Goal: Task Accomplishment & Management: Use online tool/utility

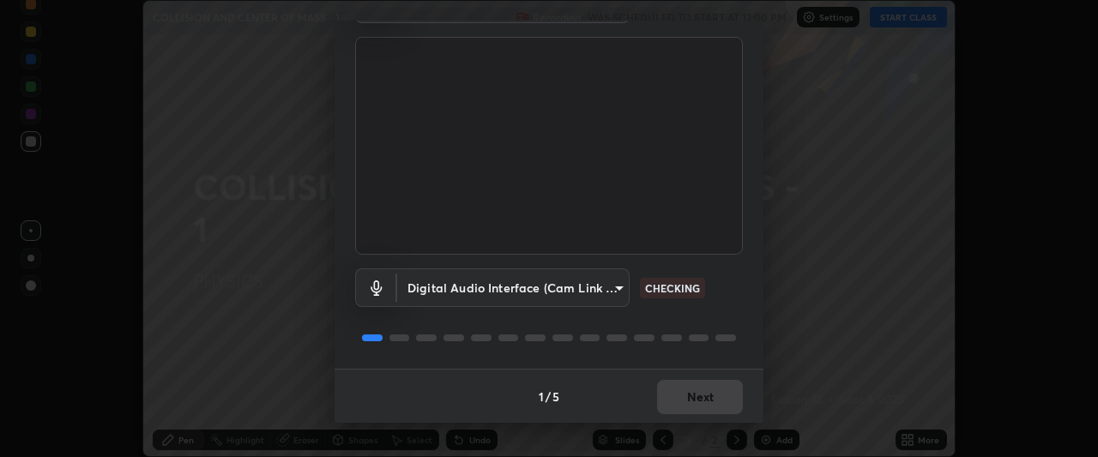
scroll to position [105, 0]
click at [709, 394] on button "Next" at bounding box center [700, 396] width 86 height 34
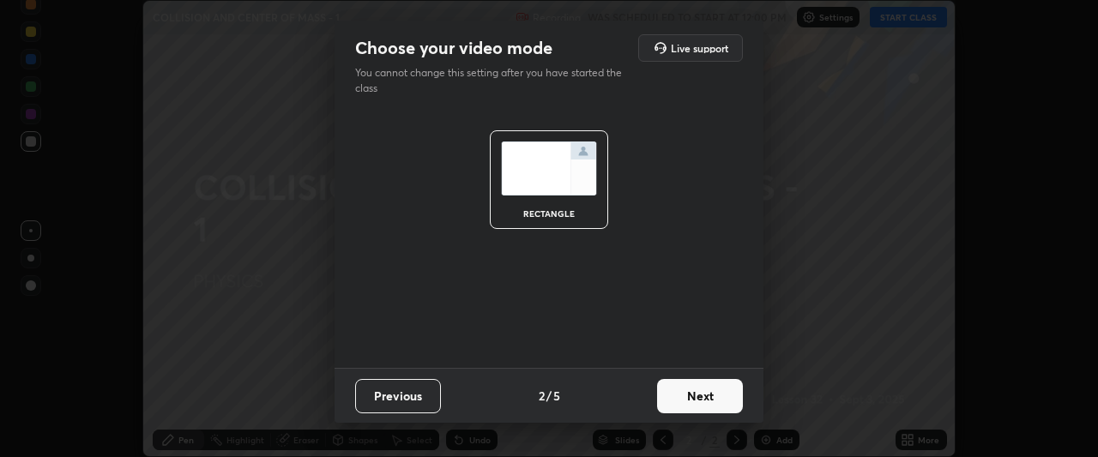
click at [713, 398] on button "Next" at bounding box center [700, 396] width 86 height 34
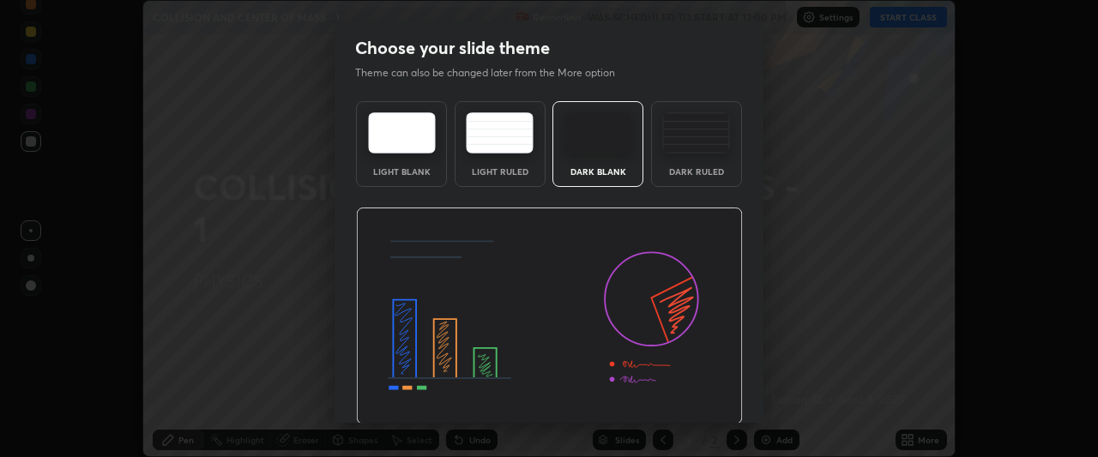
scroll to position [57, 0]
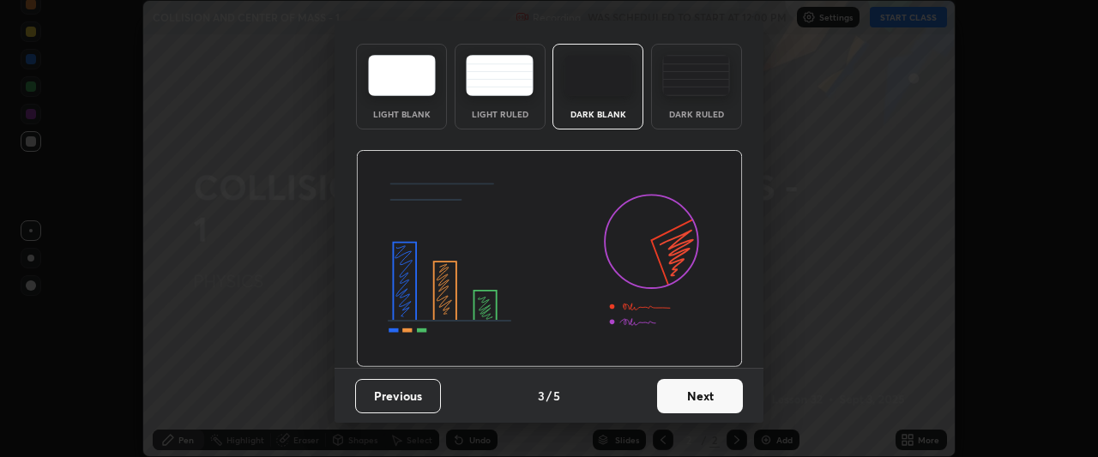
click at [691, 388] on button "Next" at bounding box center [700, 396] width 86 height 34
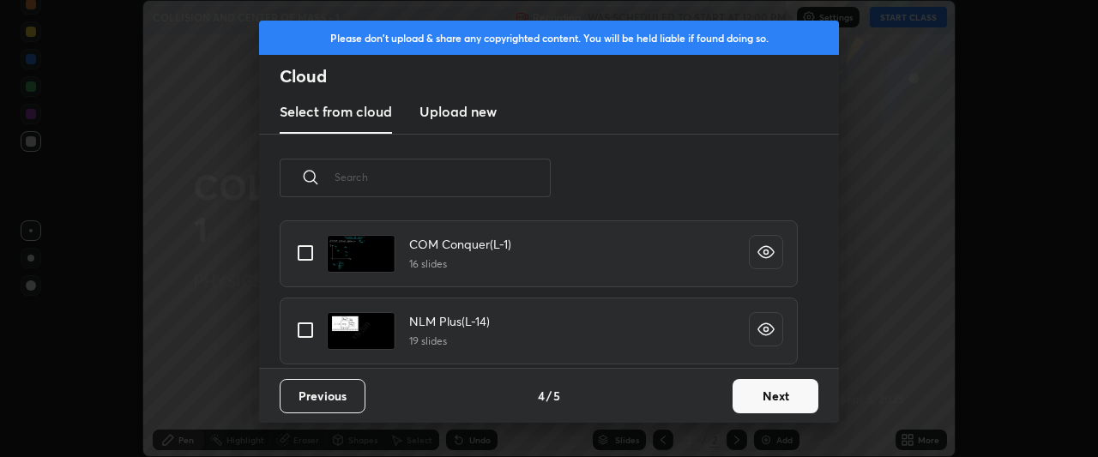
scroll to position [916, 0]
click at [309, 257] on input "grid" at bounding box center [305, 257] width 36 height 36
checkbox input "true"
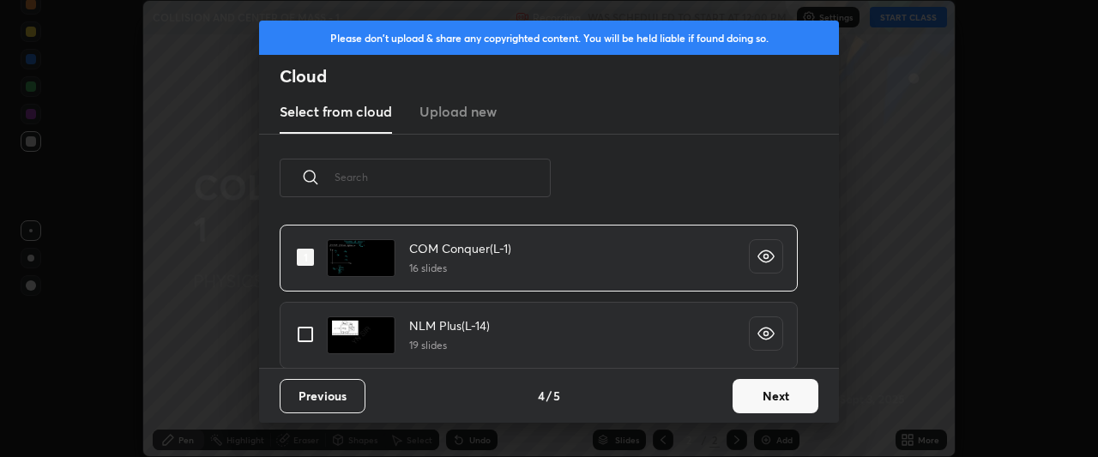
click at [760, 395] on button "Next" at bounding box center [775, 396] width 86 height 34
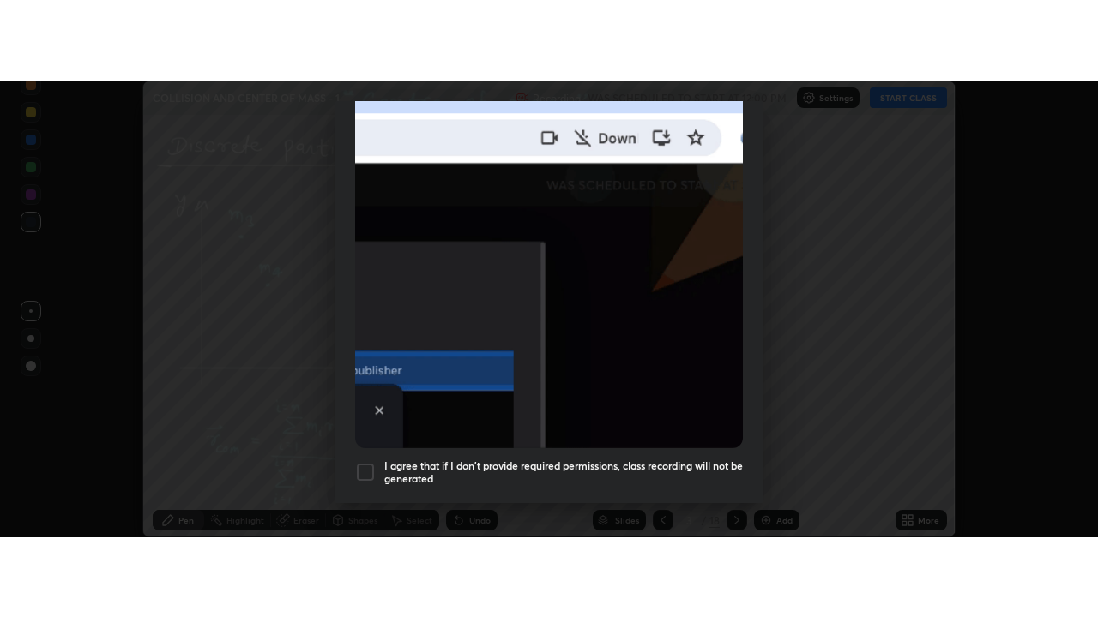
scroll to position [455, 0]
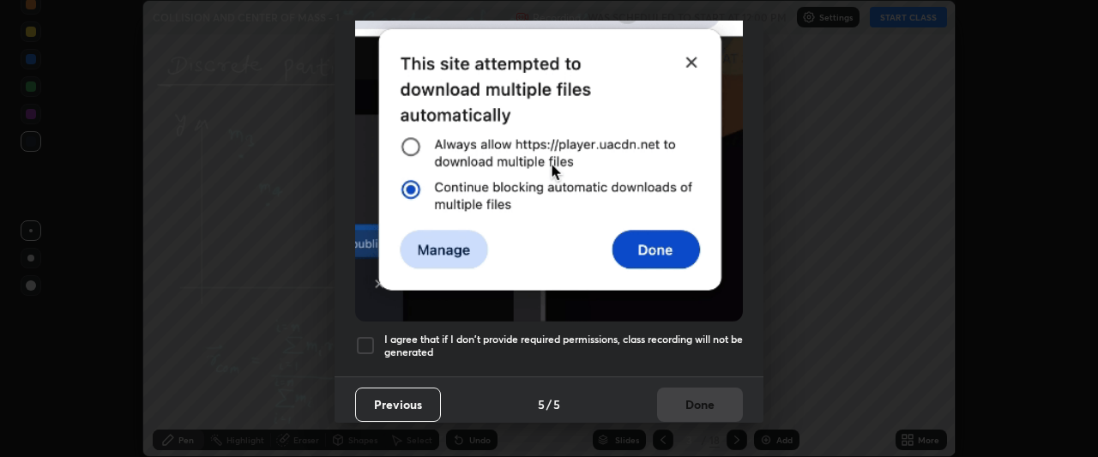
click at [367, 344] on div at bounding box center [365, 345] width 21 height 21
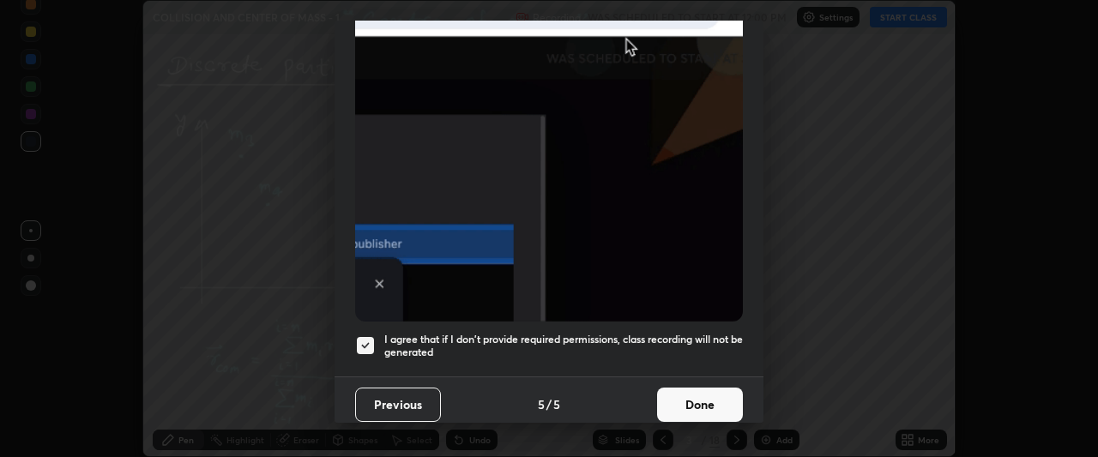
click at [722, 395] on button "Done" at bounding box center [700, 405] width 86 height 34
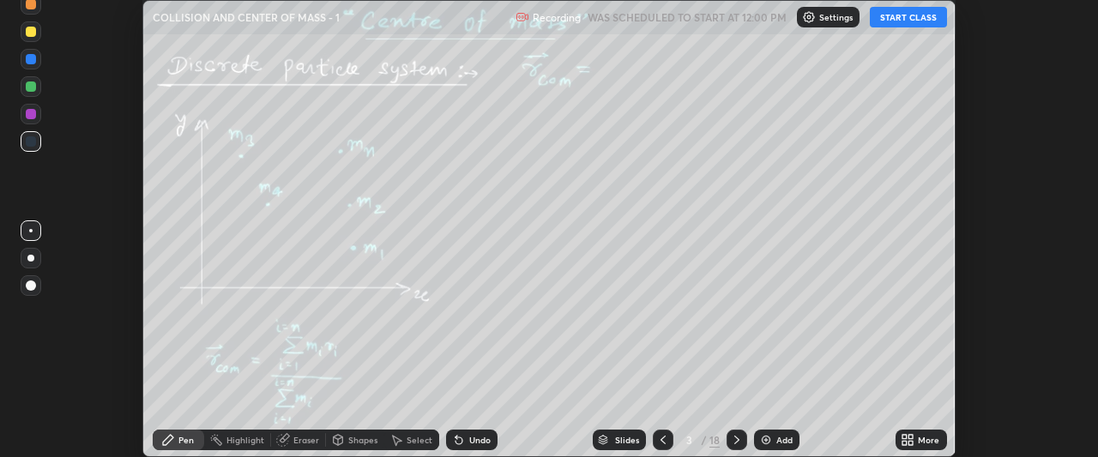
click at [661, 436] on icon at bounding box center [663, 440] width 14 height 14
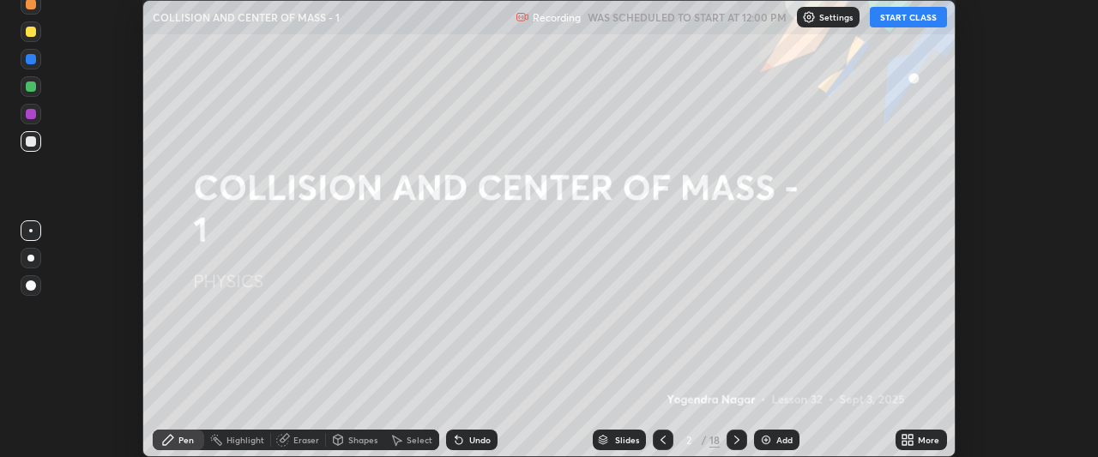
click at [906, 13] on button "START CLASS" at bounding box center [908, 17] width 77 height 21
click at [911, 437] on icon at bounding box center [911, 437] width 4 height 4
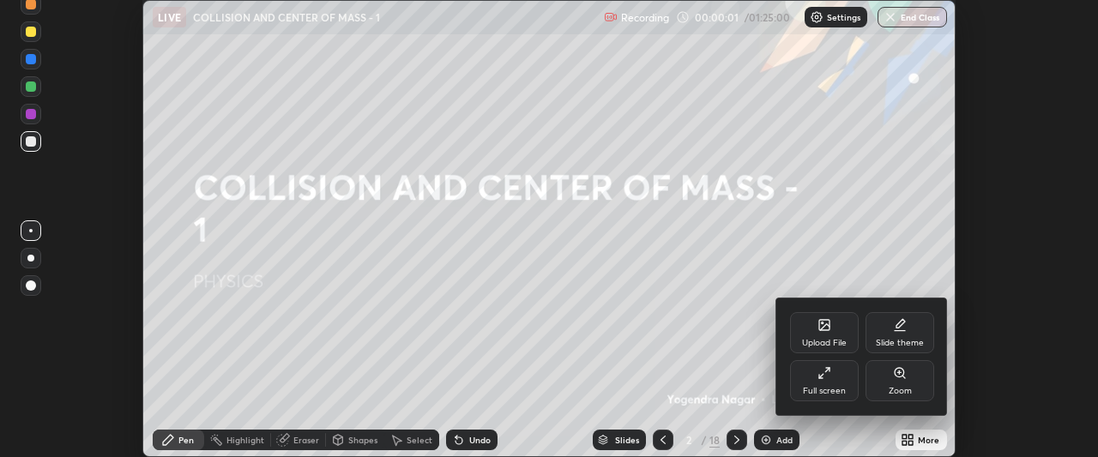
click at [832, 379] on div "Full screen" at bounding box center [824, 380] width 69 height 41
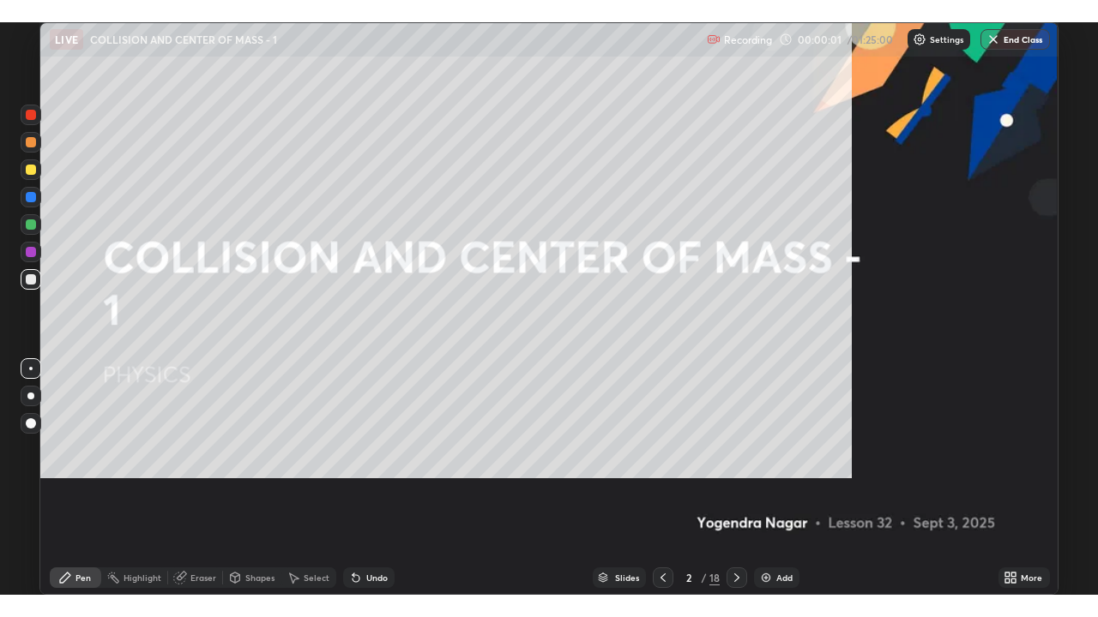
scroll to position [617, 1098]
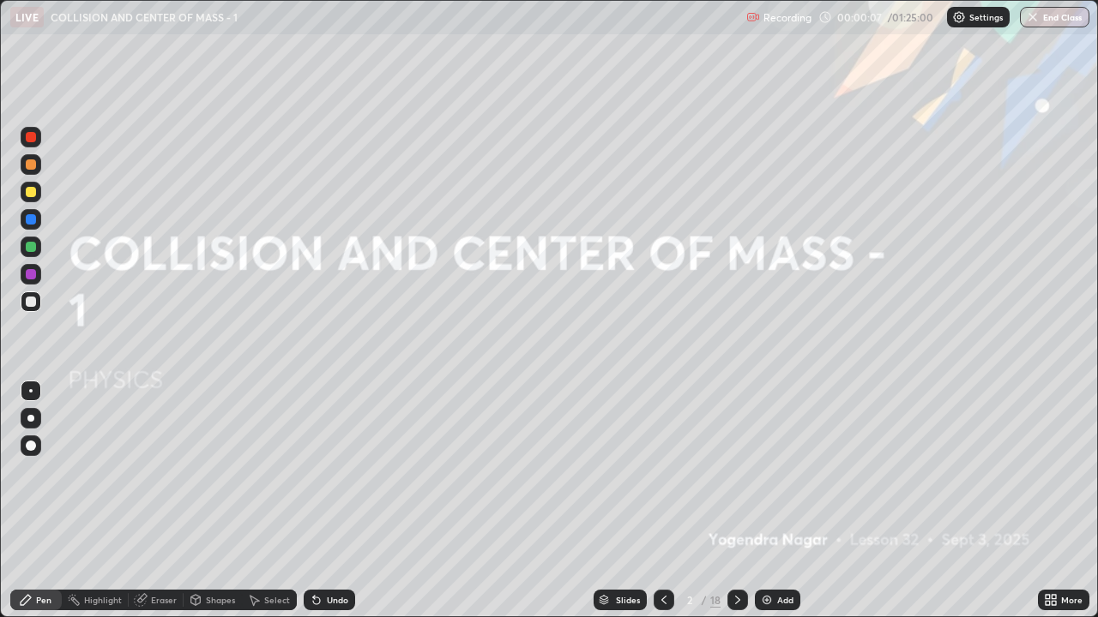
click at [779, 456] on div "Add" at bounding box center [785, 600] width 16 height 9
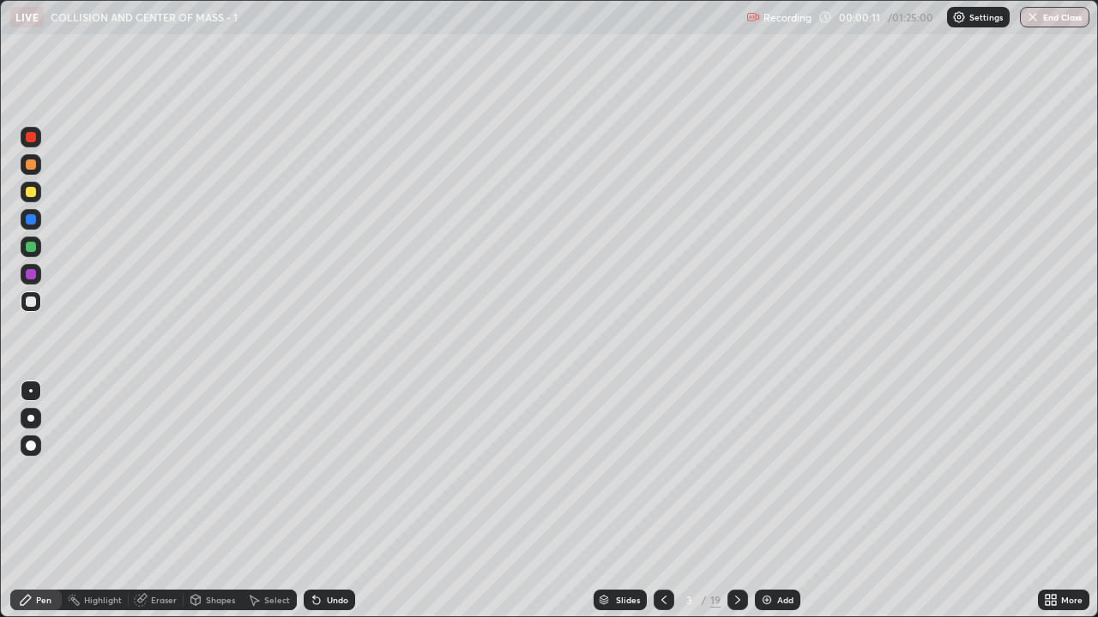
click at [32, 165] on div at bounding box center [31, 164] width 10 height 10
click at [35, 195] on div at bounding box center [31, 192] width 21 height 21
click at [33, 420] on div at bounding box center [31, 418] width 21 height 21
click at [343, 456] on div "Undo" at bounding box center [329, 600] width 51 height 21
click at [337, 456] on div "Undo" at bounding box center [337, 600] width 21 height 9
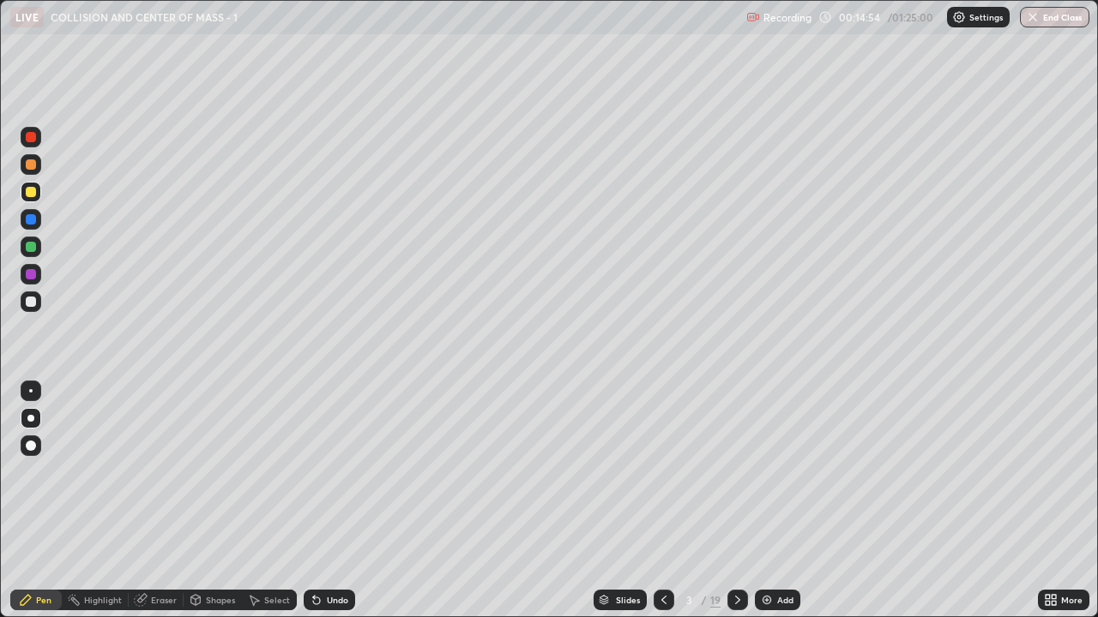
click at [737, 456] on icon at bounding box center [738, 600] width 14 height 14
click at [736, 456] on icon at bounding box center [737, 600] width 5 height 9
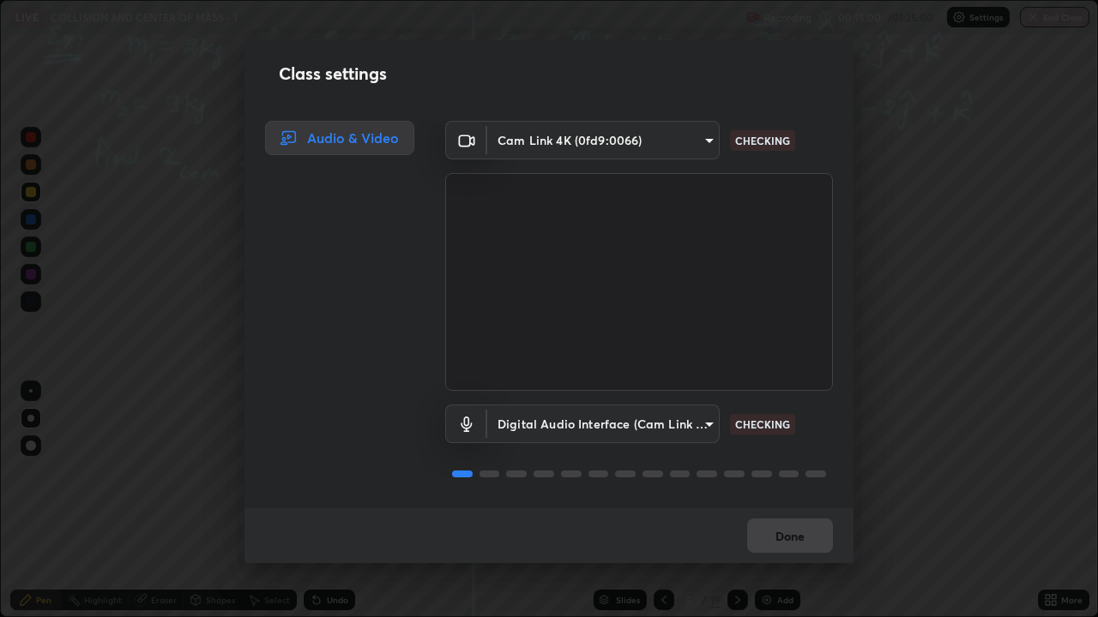
click at [924, 422] on div "Class settings Audio & Video Cam Link 4K (0fd9:0066) d31d9444a1b6bfd0547e6c26bd…" at bounding box center [549, 308] width 1098 height 617
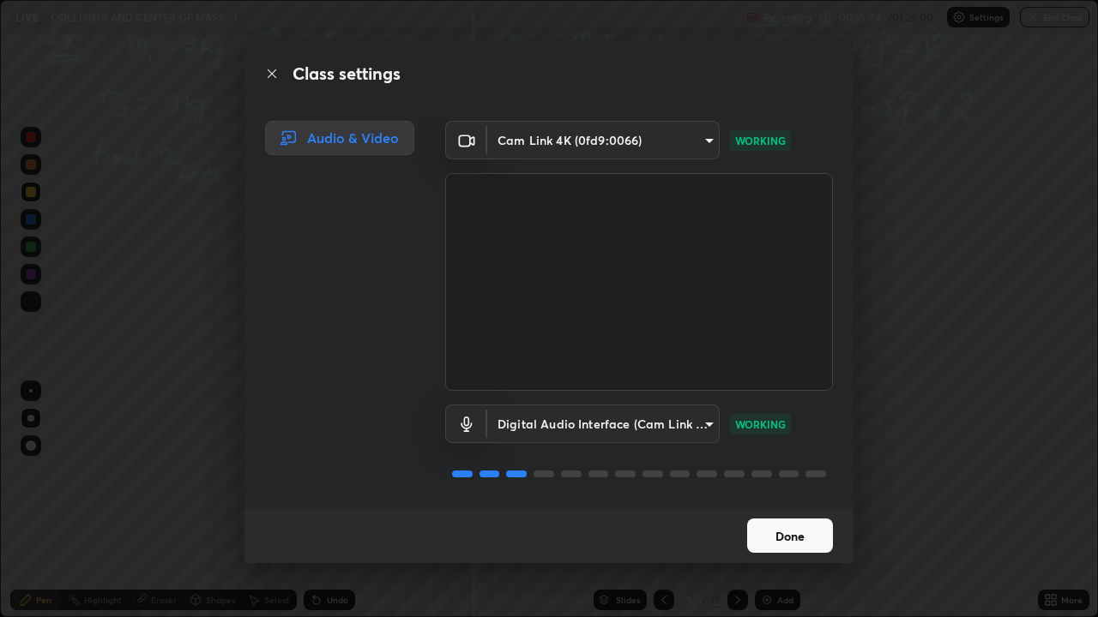
scroll to position [2, 0]
click at [801, 456] on button "Done" at bounding box center [790, 536] width 86 height 34
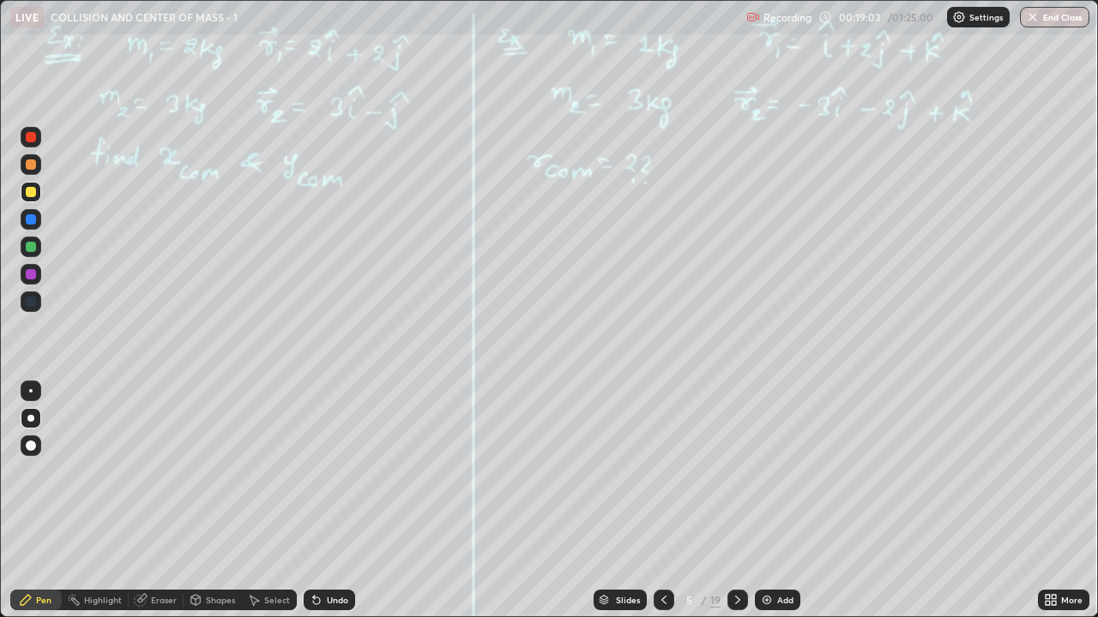
click at [334, 456] on div "Undo" at bounding box center [337, 600] width 21 height 9
click at [333, 456] on div "Undo" at bounding box center [337, 600] width 21 height 9
click at [777, 456] on div "Add" at bounding box center [785, 600] width 16 height 9
click at [39, 168] on div at bounding box center [31, 164] width 21 height 21
click at [737, 456] on icon at bounding box center [738, 600] width 14 height 14
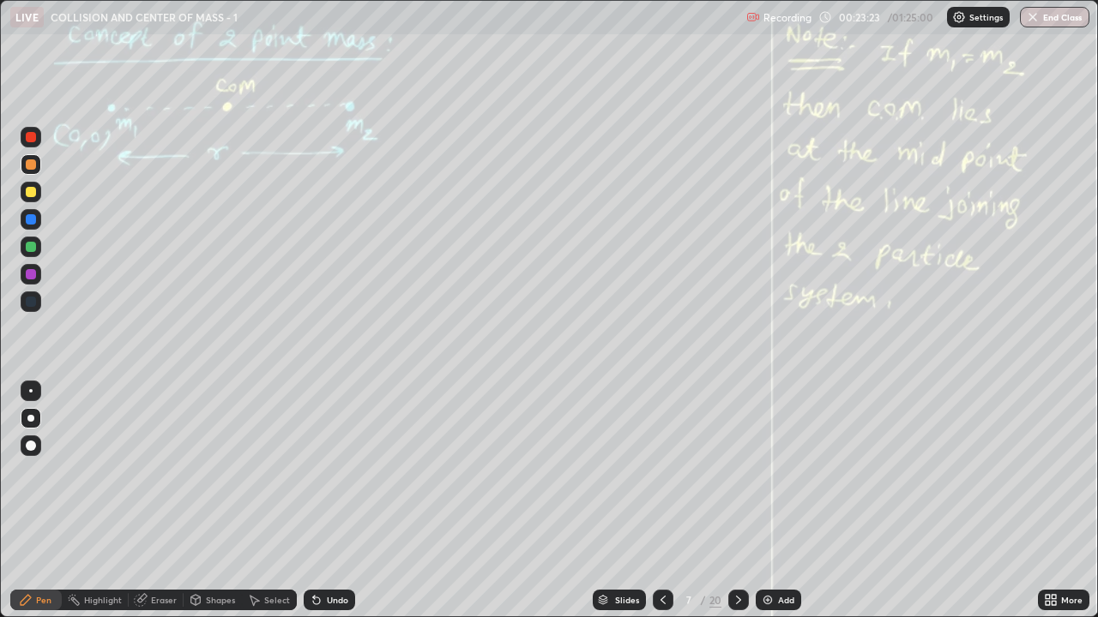
click at [281, 456] on div "Select" at bounding box center [269, 600] width 55 height 21
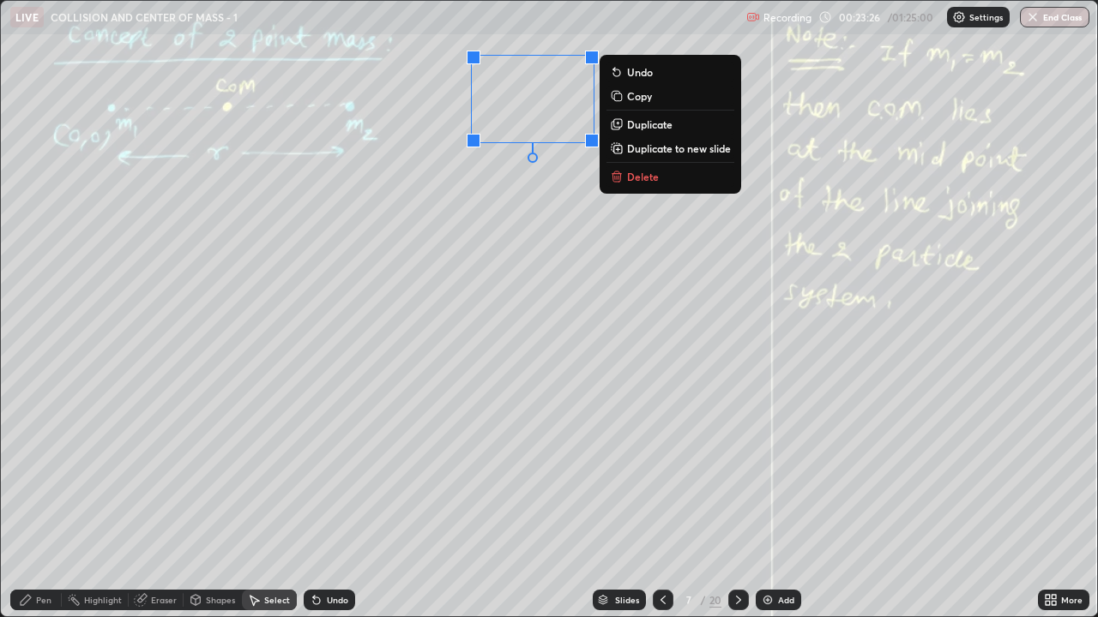
click at [570, 353] on div "0 ° Undo Copy Duplicate Duplicate to new slide Delete" at bounding box center [549, 309] width 1096 height 616
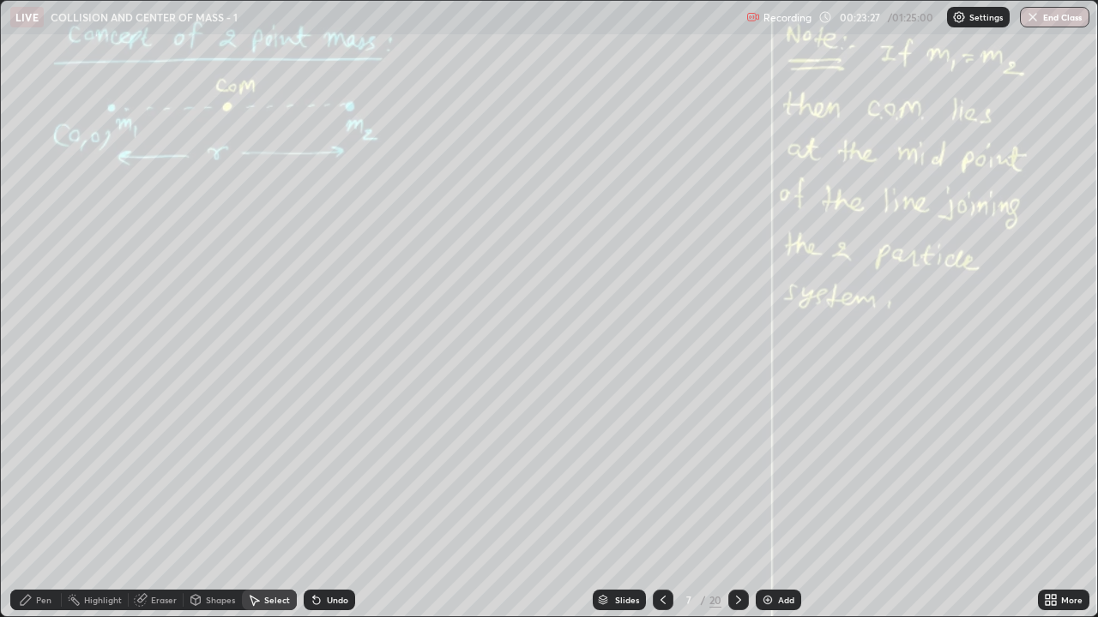
click at [41, 456] on div "Pen" at bounding box center [43, 600] width 15 height 9
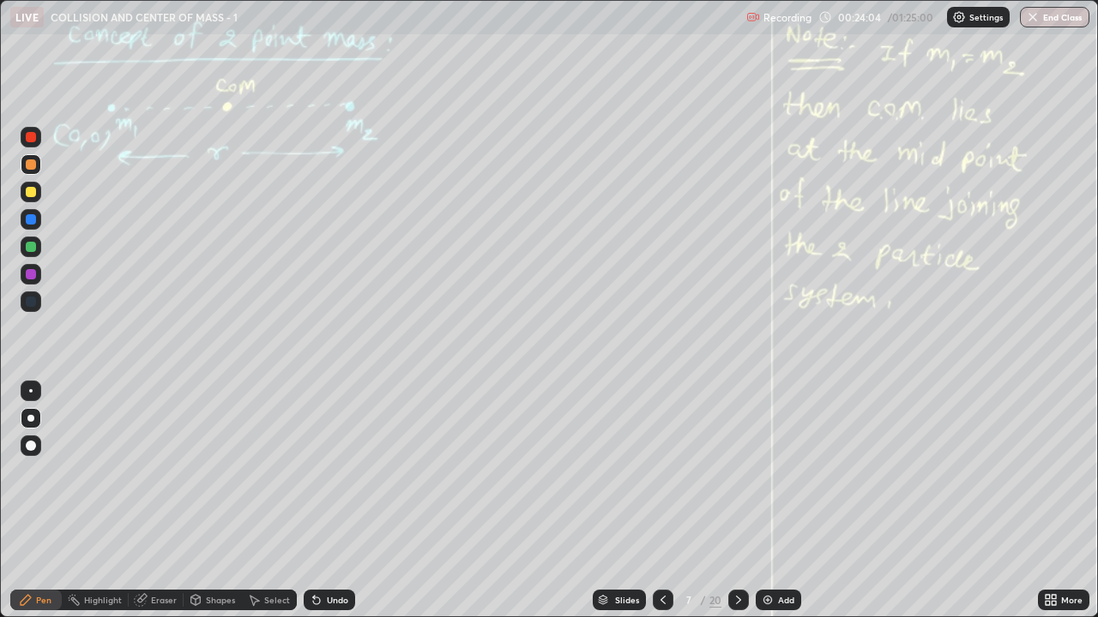
click at [334, 456] on div "Undo" at bounding box center [337, 600] width 21 height 9
click at [340, 456] on div "Undo" at bounding box center [337, 600] width 21 height 9
click at [342, 456] on div "Undo" at bounding box center [329, 600] width 51 height 21
click at [339, 456] on div "Undo" at bounding box center [329, 600] width 51 height 21
click at [340, 456] on div "Undo" at bounding box center [329, 600] width 51 height 21
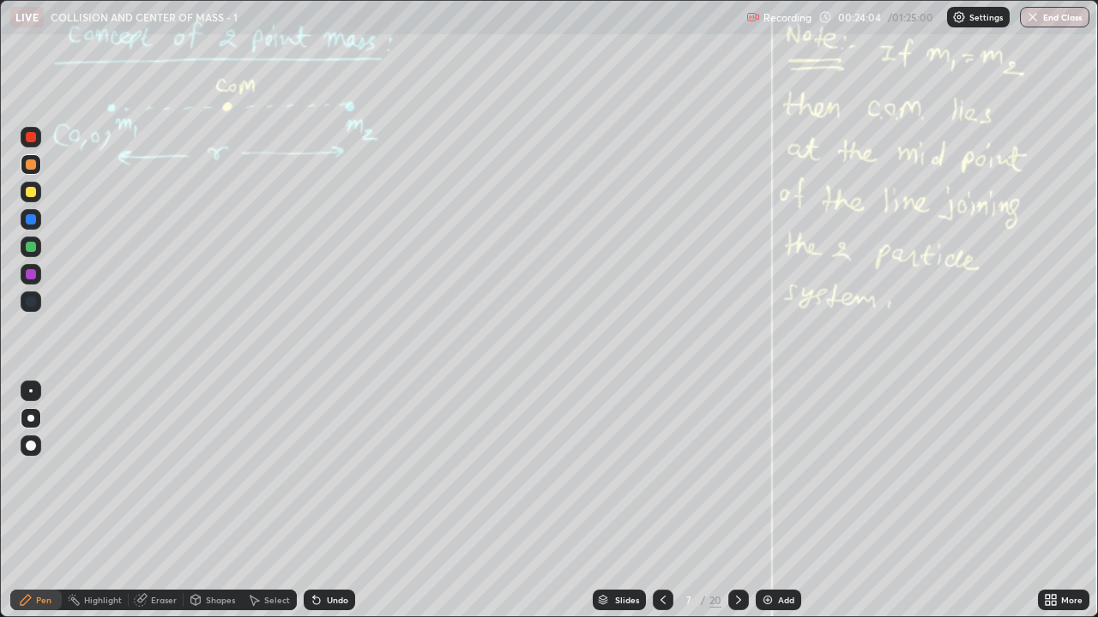
click at [340, 456] on div "Undo" at bounding box center [329, 600] width 51 height 21
click at [339, 456] on div "Undo" at bounding box center [329, 600] width 51 height 21
click at [153, 456] on div "Eraser" at bounding box center [164, 600] width 26 height 9
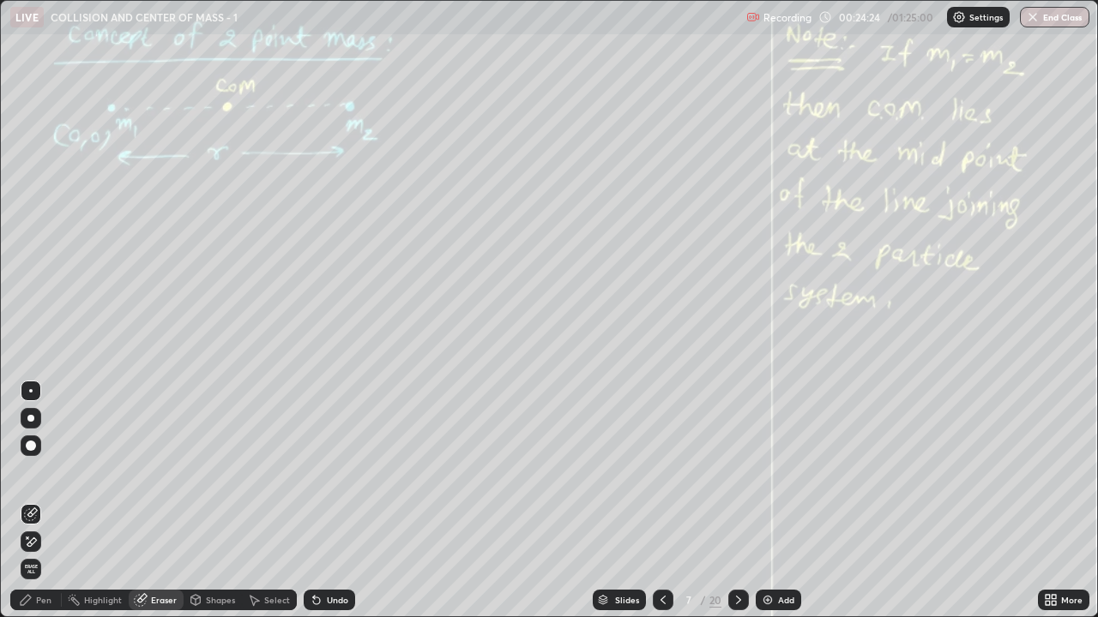
click at [50, 456] on div "Pen" at bounding box center [35, 600] width 51 height 21
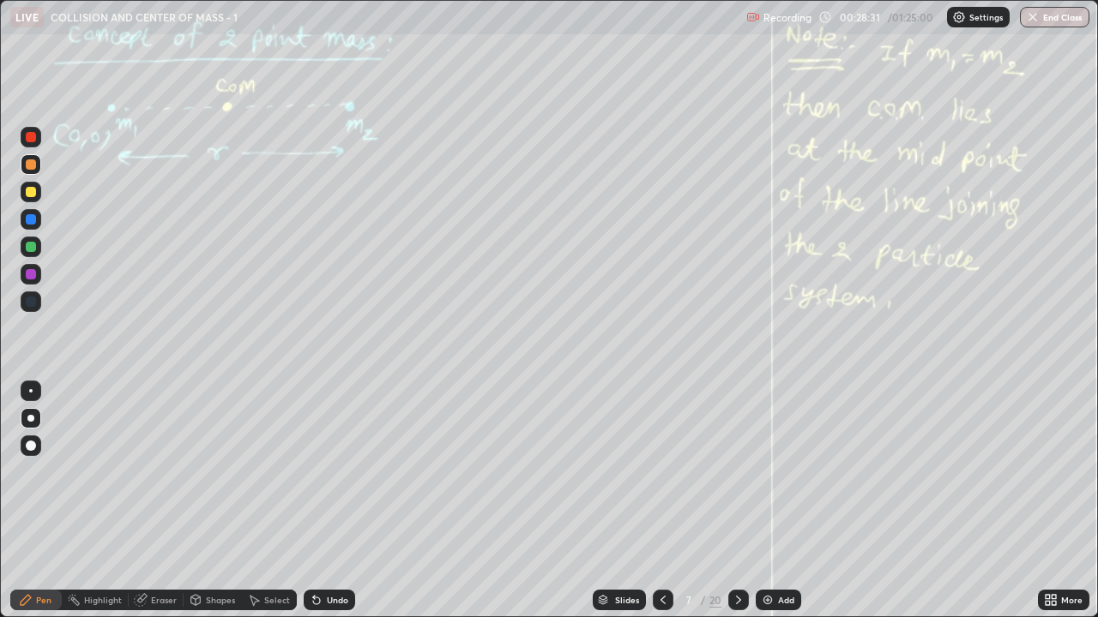
click at [27, 189] on div at bounding box center [31, 192] width 10 height 10
click at [107, 456] on div "Highlight" at bounding box center [95, 600] width 67 height 21
click at [37, 456] on icon at bounding box center [31, 542] width 14 height 14
click at [38, 456] on div "Pen" at bounding box center [43, 600] width 15 height 9
click at [659, 456] on icon at bounding box center [663, 600] width 14 height 14
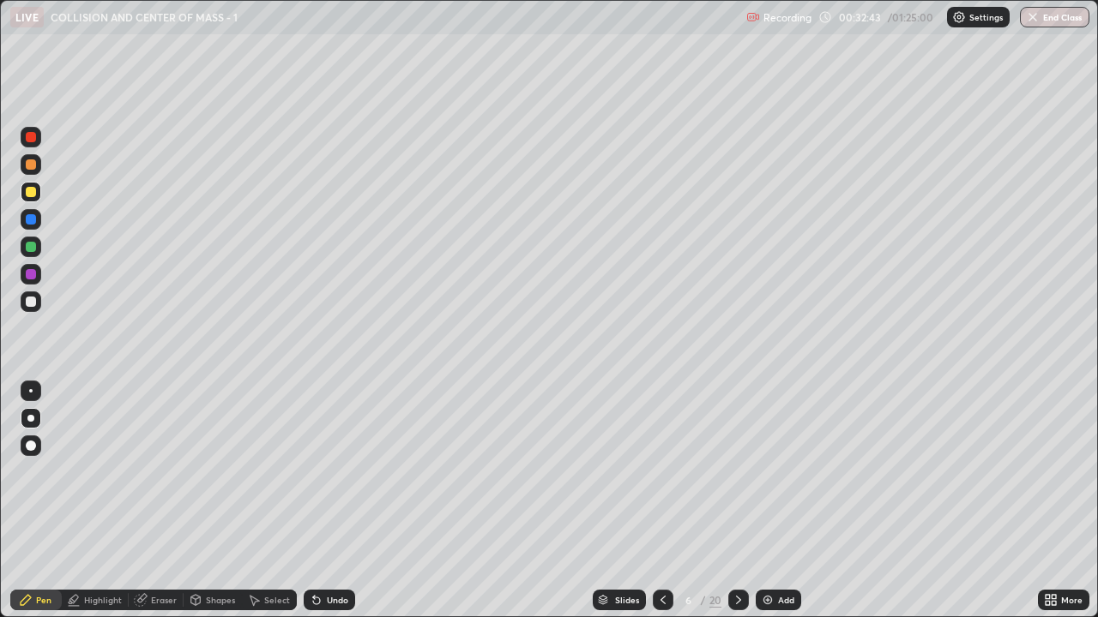
click at [162, 456] on div "Eraser" at bounding box center [164, 600] width 26 height 9
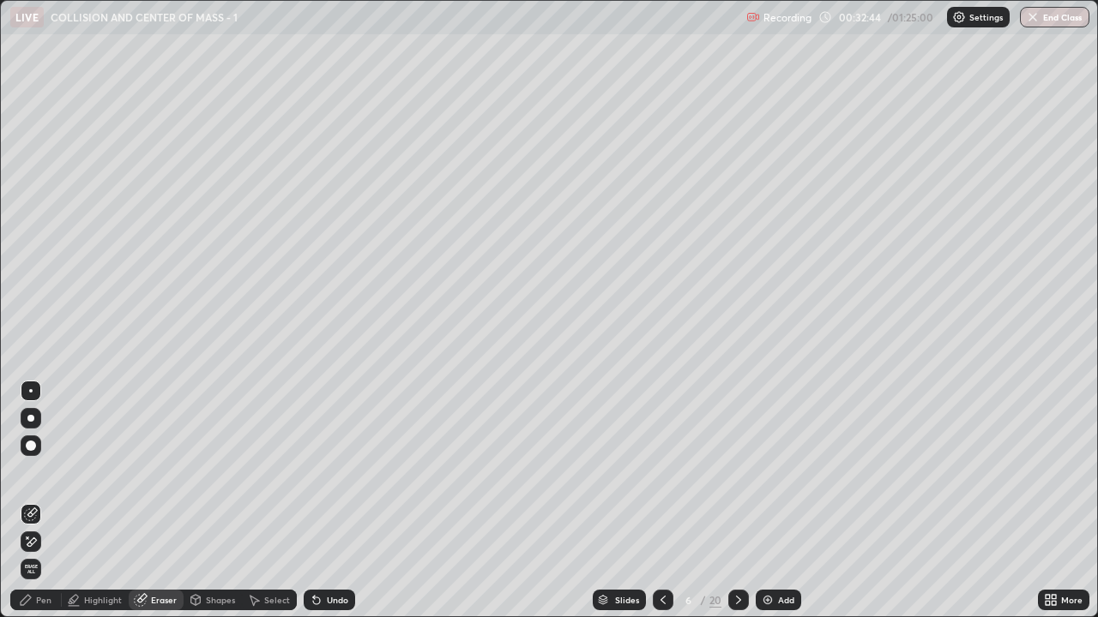
click at [38, 456] on div at bounding box center [31, 542] width 21 height 21
click at [44, 456] on div "Pen" at bounding box center [35, 600] width 51 height 21
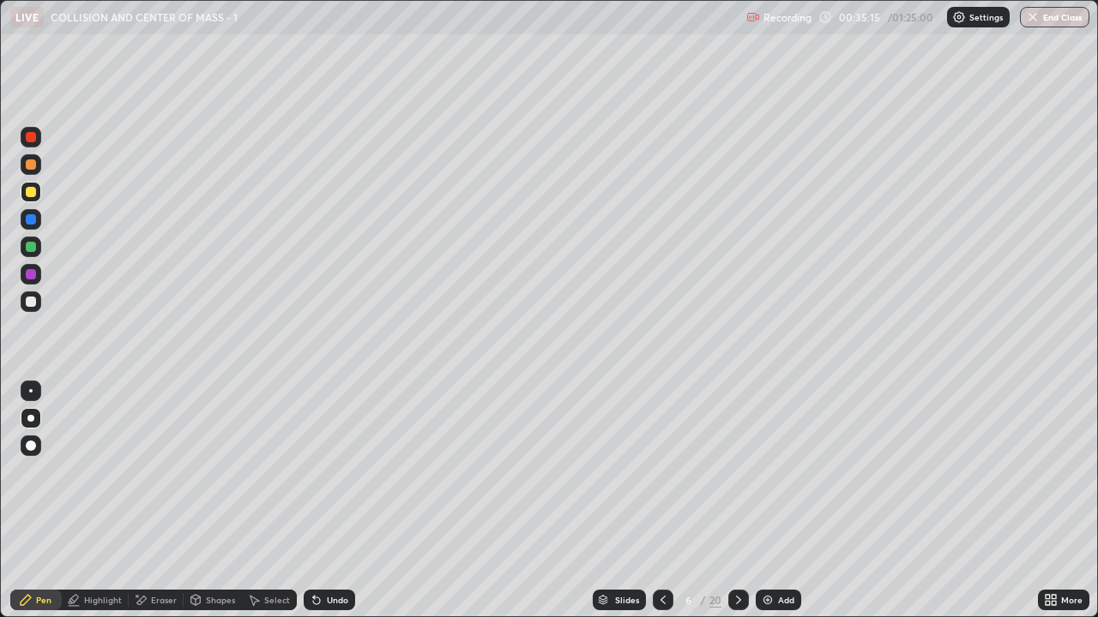
click at [737, 456] on icon at bounding box center [738, 600] width 5 height 9
click at [737, 456] on icon at bounding box center [738, 600] width 14 height 14
click at [31, 165] on div at bounding box center [31, 164] width 10 height 10
click at [736, 456] on icon at bounding box center [738, 600] width 5 height 9
click at [39, 196] on div at bounding box center [31, 192] width 21 height 21
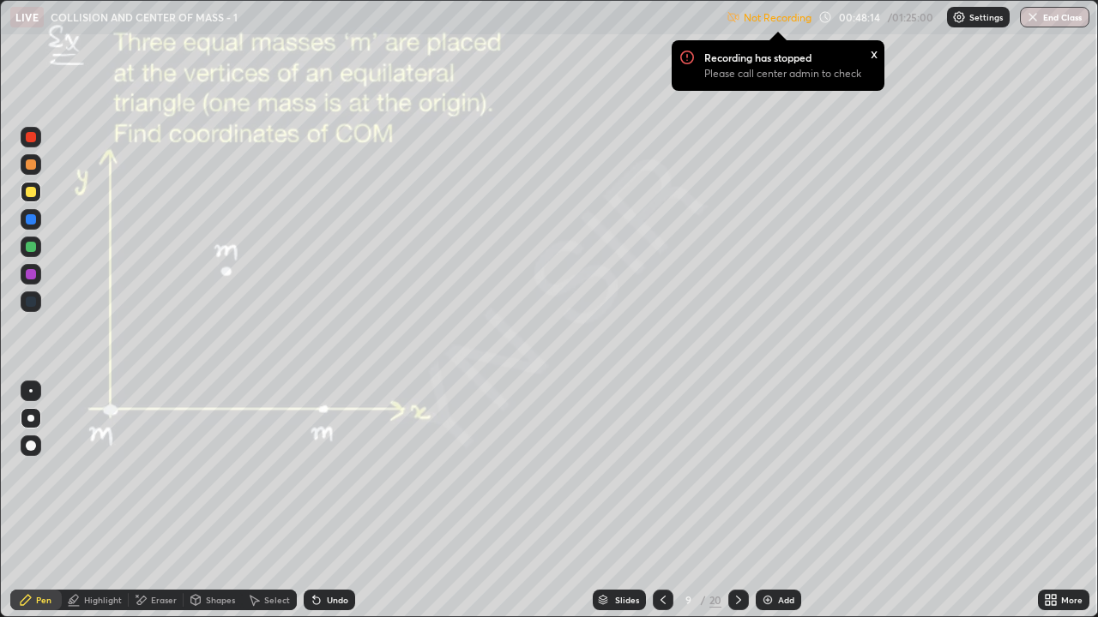
click at [875, 57] on div "x" at bounding box center [873, 53] width 7 height 18
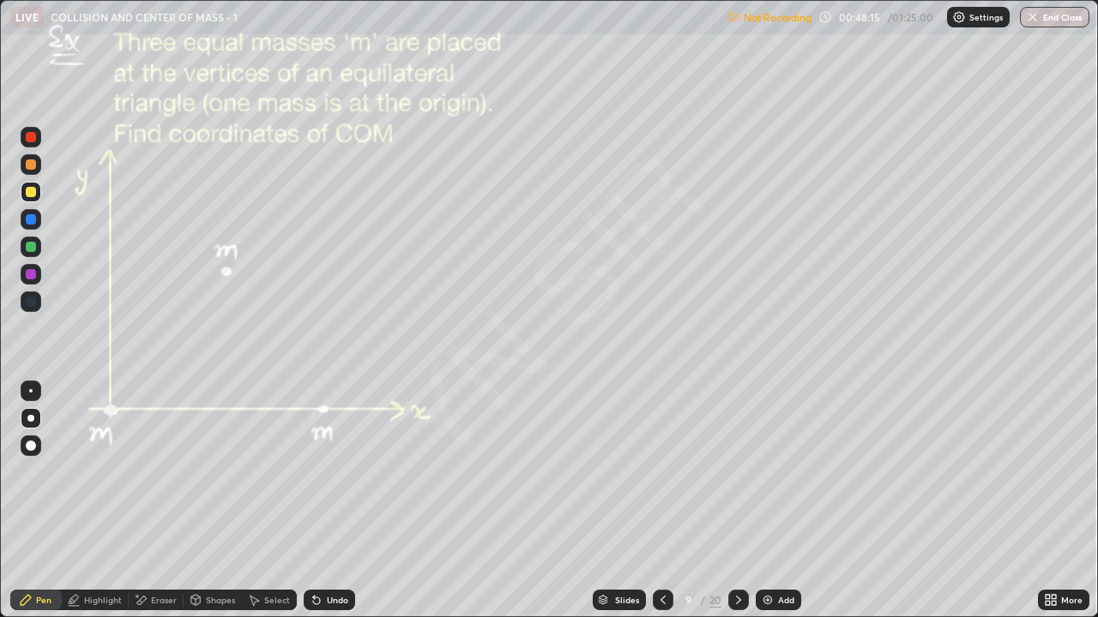
click at [739, 456] on icon at bounding box center [738, 600] width 14 height 14
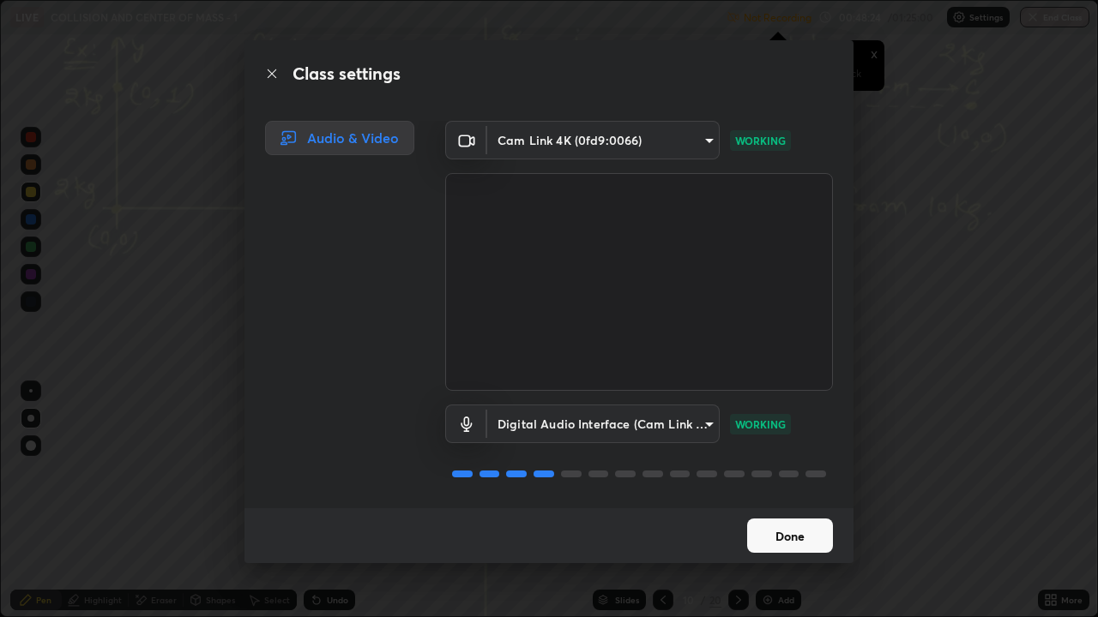
click at [809, 456] on button "Done" at bounding box center [790, 536] width 86 height 34
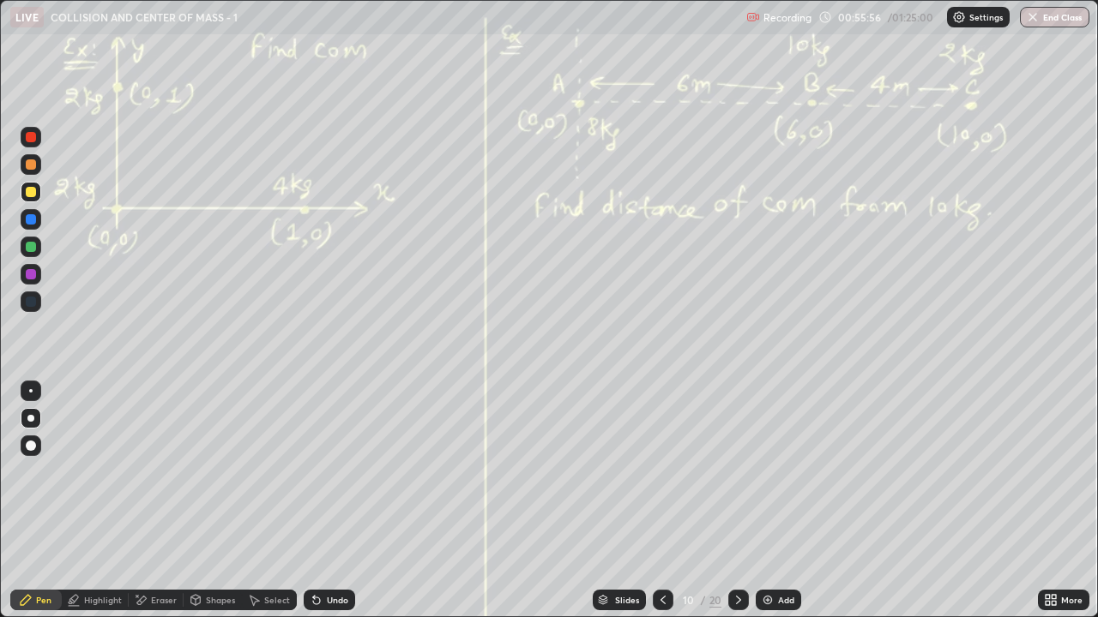
click at [737, 456] on icon at bounding box center [738, 600] width 14 height 14
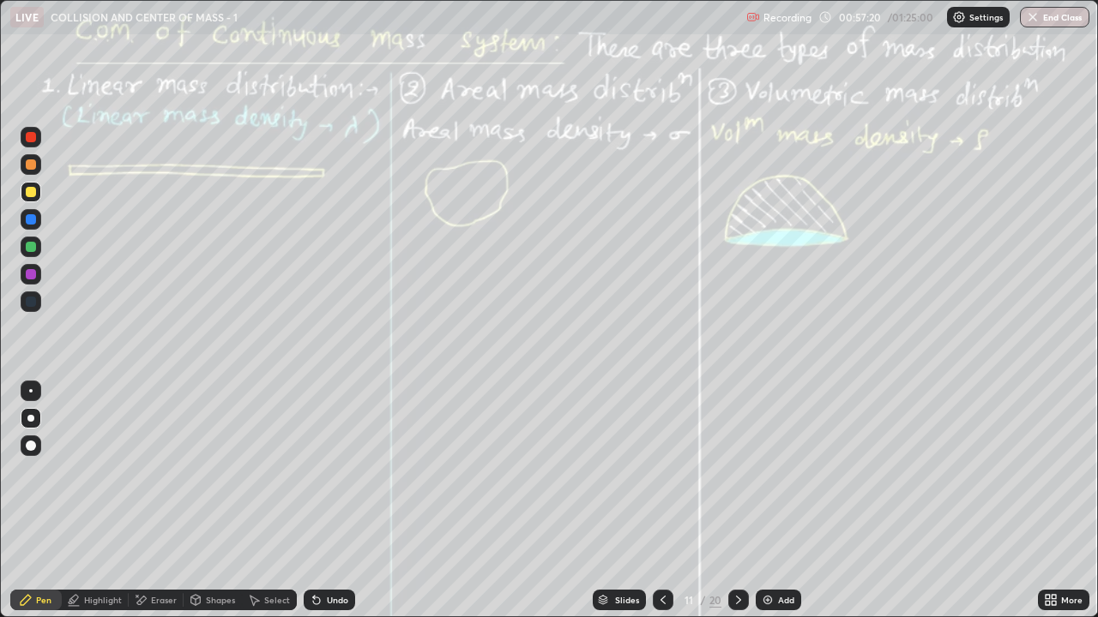
click at [1059, 456] on div "More" at bounding box center [1063, 600] width 51 height 21
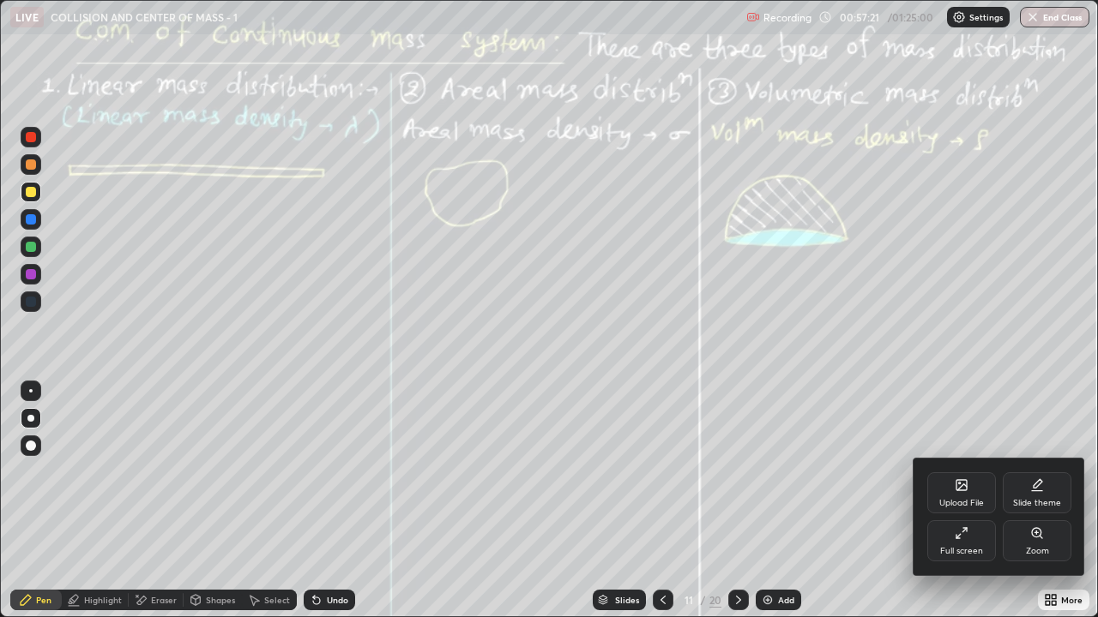
click at [1031, 456] on icon at bounding box center [1037, 534] width 14 height 14
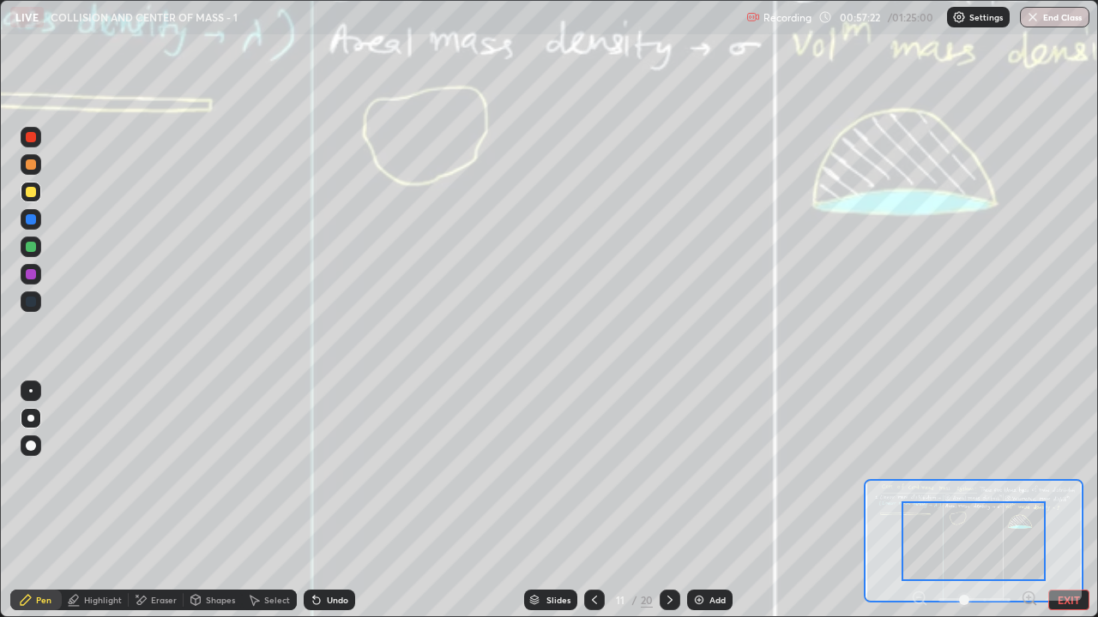
click at [1027, 456] on icon at bounding box center [1028, 598] width 4 height 0
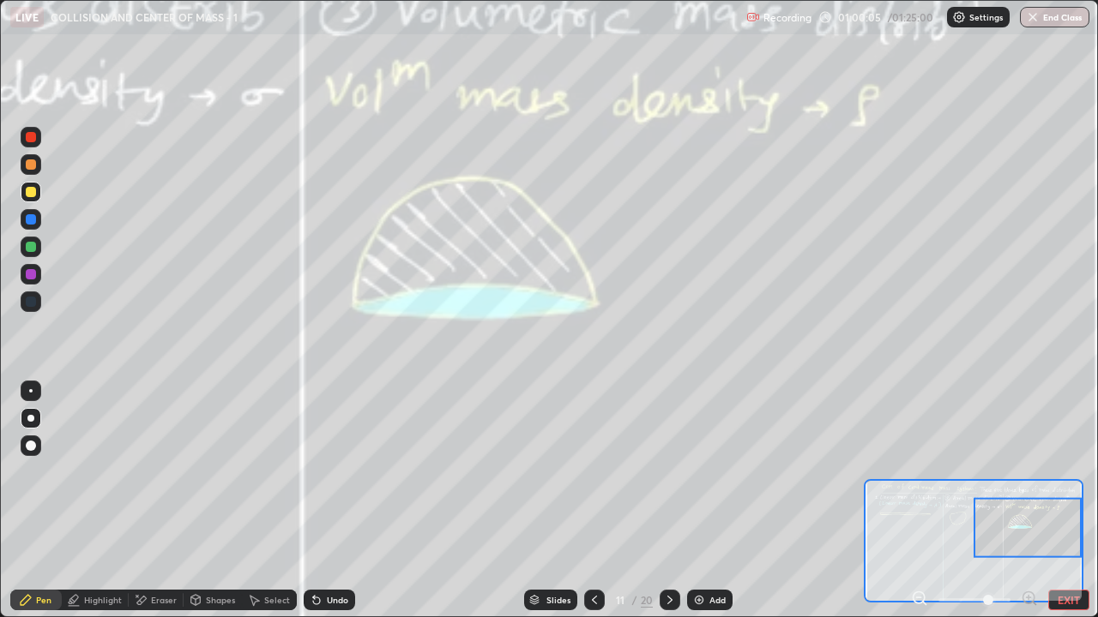
click at [1074, 456] on button "EXIT" at bounding box center [1068, 600] width 41 height 21
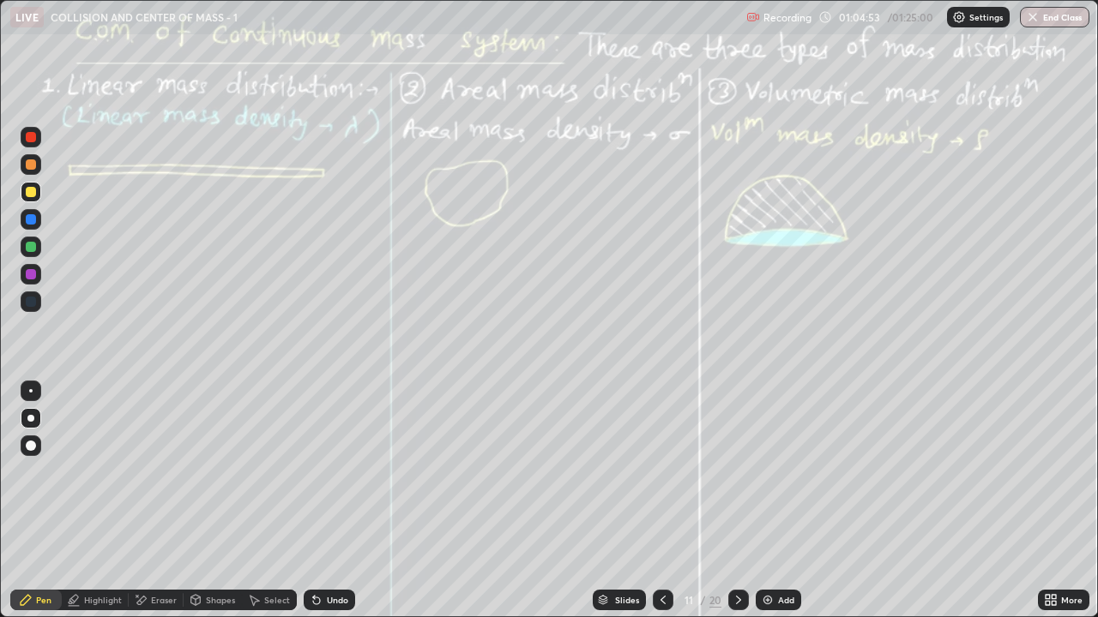
click at [322, 456] on div "Undo" at bounding box center [329, 600] width 51 height 21
click at [35, 165] on div at bounding box center [31, 164] width 10 height 10
click at [737, 456] on icon at bounding box center [738, 600] width 14 height 14
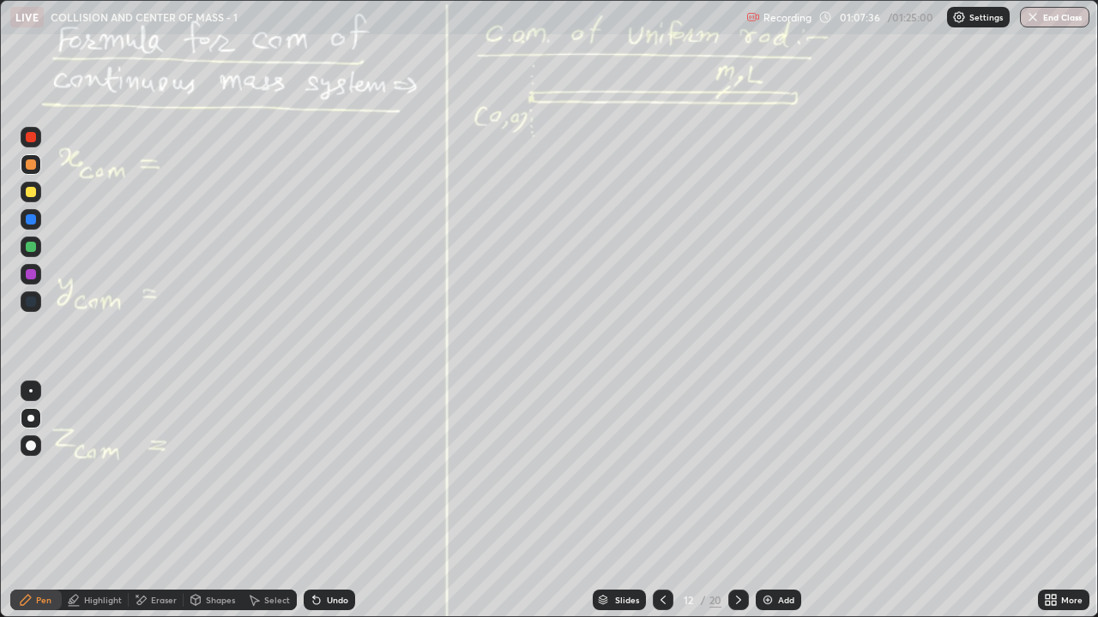
click at [345, 456] on div "Undo" at bounding box center [337, 600] width 21 height 9
click at [35, 250] on div at bounding box center [31, 247] width 21 height 21
click at [779, 456] on div "Add" at bounding box center [786, 600] width 16 height 9
click at [663, 456] on icon at bounding box center [664, 600] width 14 height 14
click at [736, 456] on icon at bounding box center [737, 600] width 5 height 9
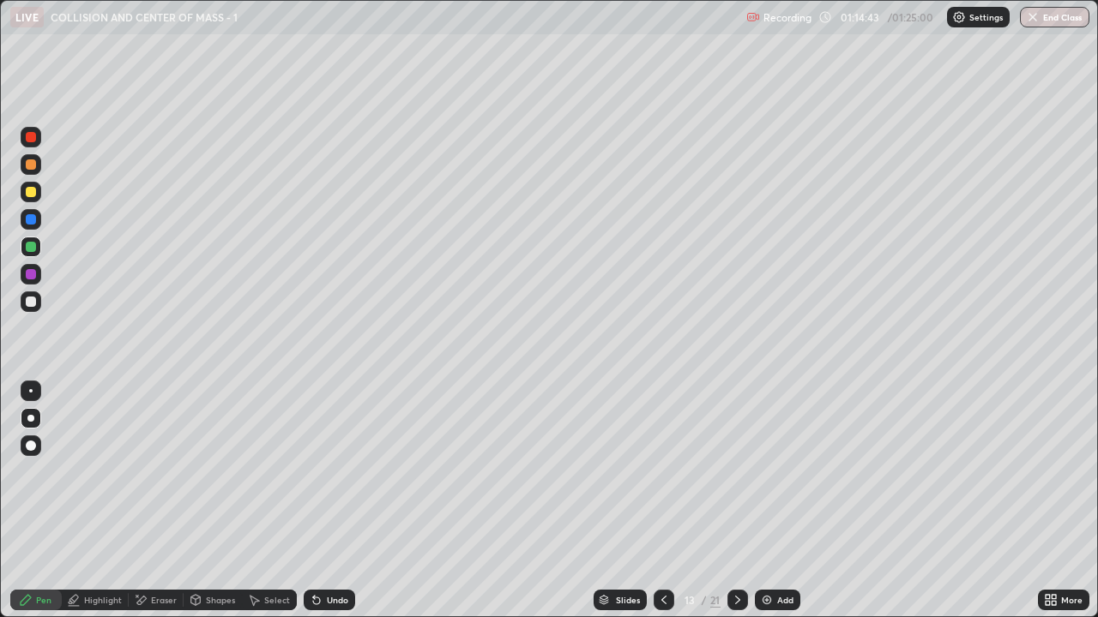
click at [736, 456] on icon at bounding box center [738, 600] width 14 height 14
click at [662, 456] on icon at bounding box center [664, 600] width 14 height 14
click at [736, 456] on icon at bounding box center [738, 600] width 14 height 14
click at [662, 456] on icon at bounding box center [664, 600] width 14 height 14
click at [661, 456] on icon at bounding box center [664, 600] width 14 height 14
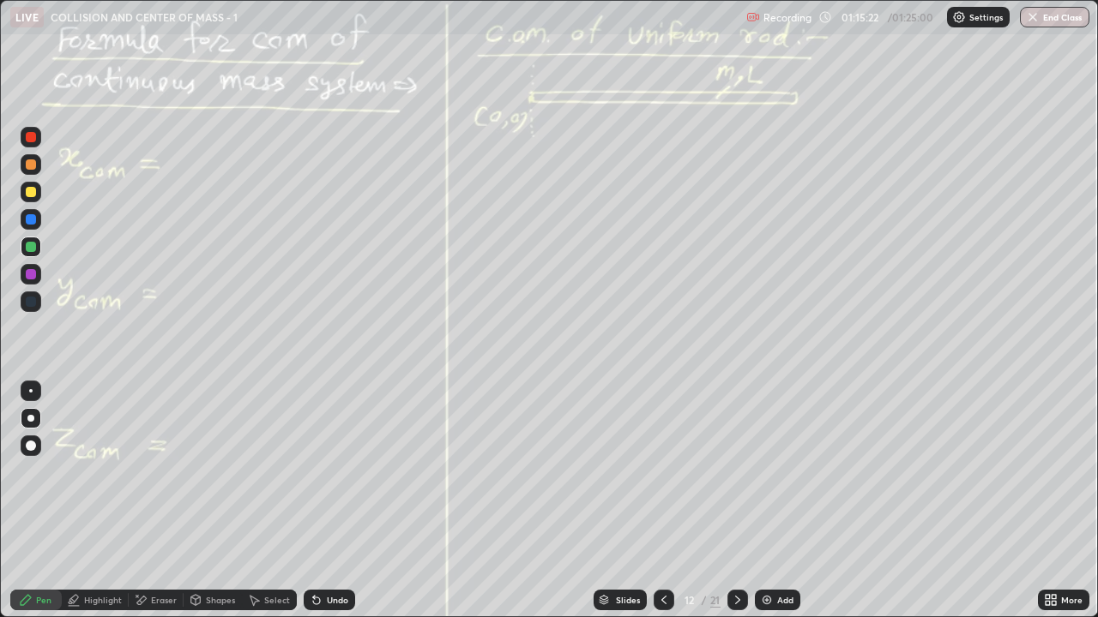
click at [736, 456] on icon at bounding box center [738, 600] width 14 height 14
click at [735, 456] on icon at bounding box center [738, 600] width 14 height 14
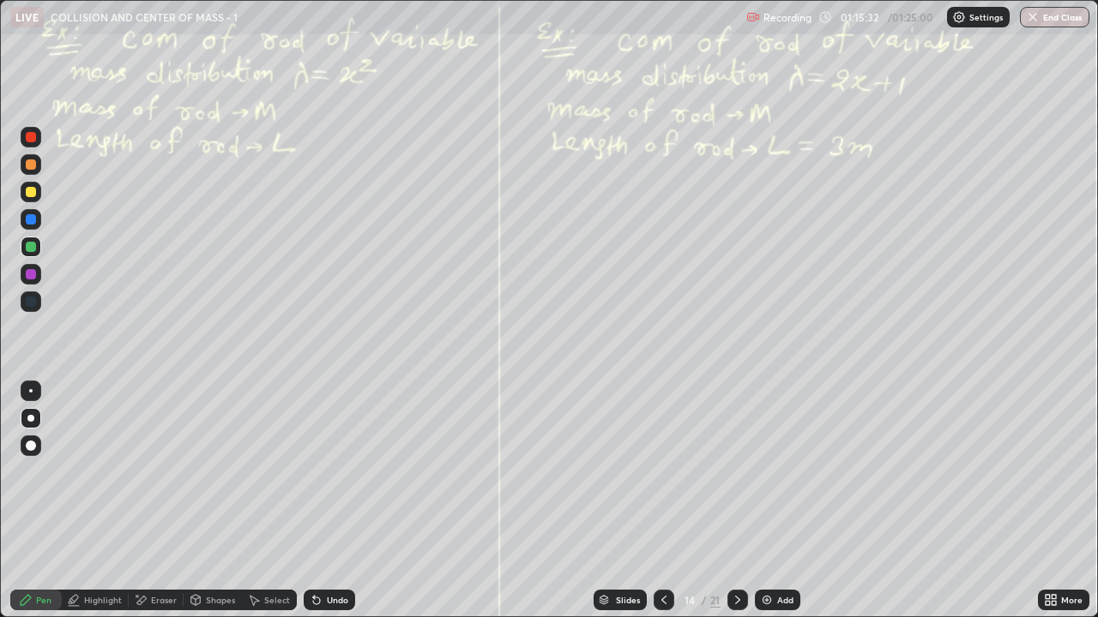
click at [33, 191] on div at bounding box center [31, 192] width 10 height 10
click at [1047, 21] on button "End Class" at bounding box center [1055, 17] width 68 height 21
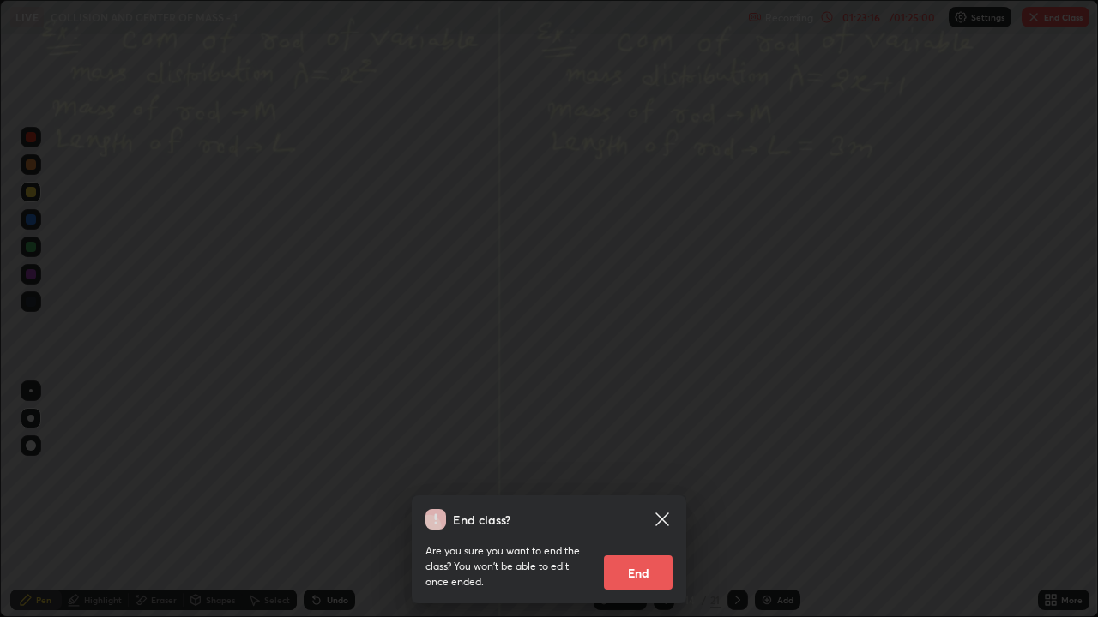
click at [639, 456] on button "End" at bounding box center [638, 573] width 69 height 34
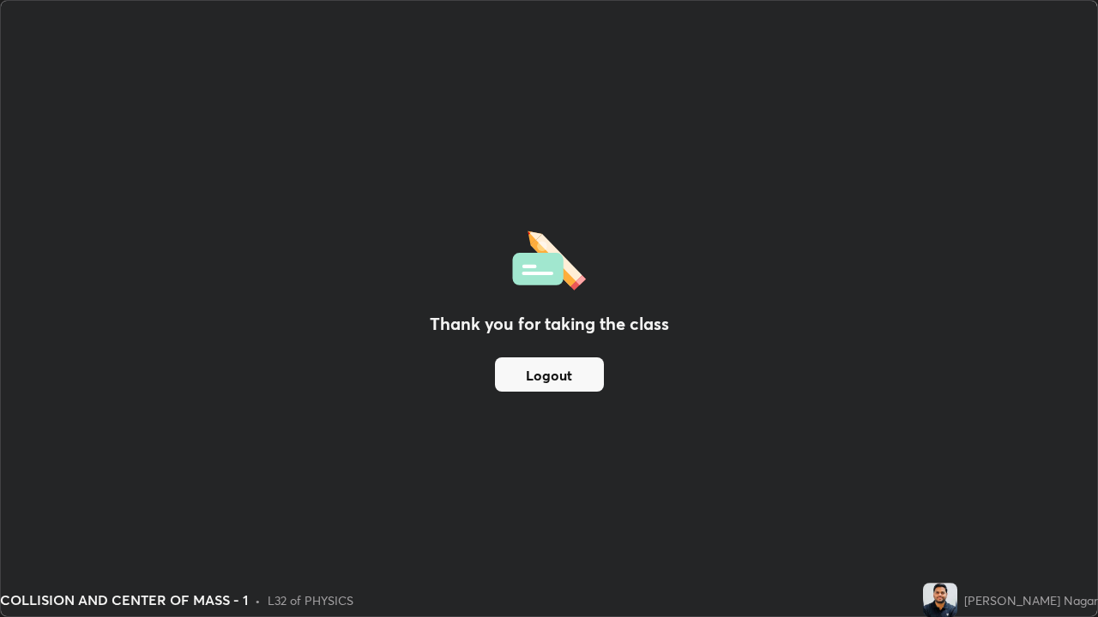
click at [587, 375] on button "Logout" at bounding box center [549, 375] width 109 height 34
